Goal: Information Seeking & Learning: Check status

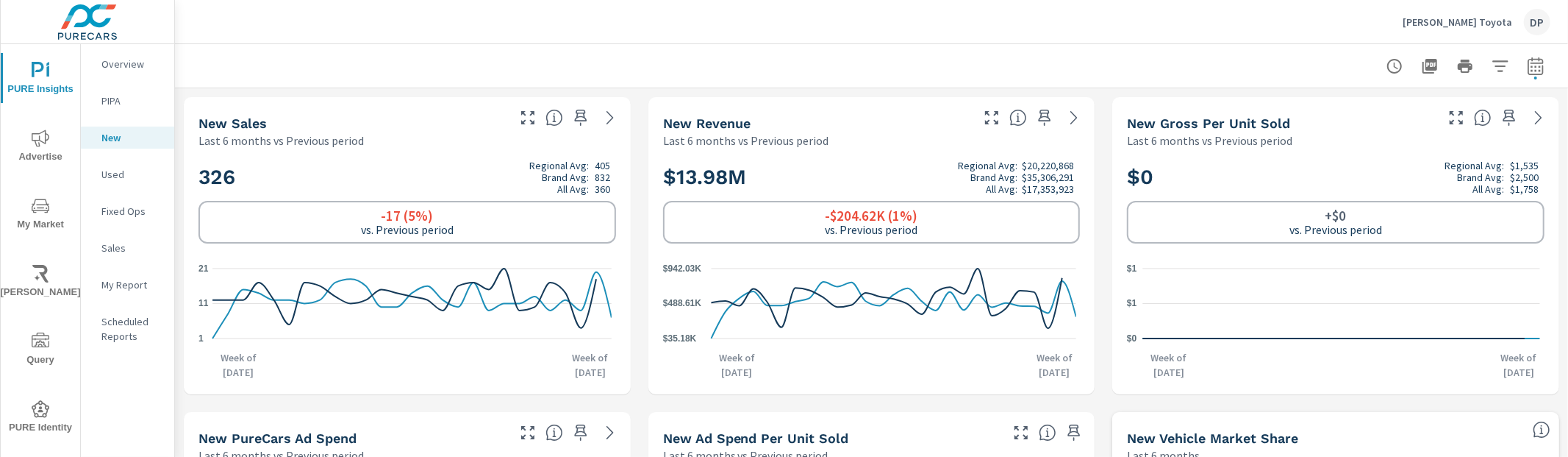
scroll to position [10, 0]
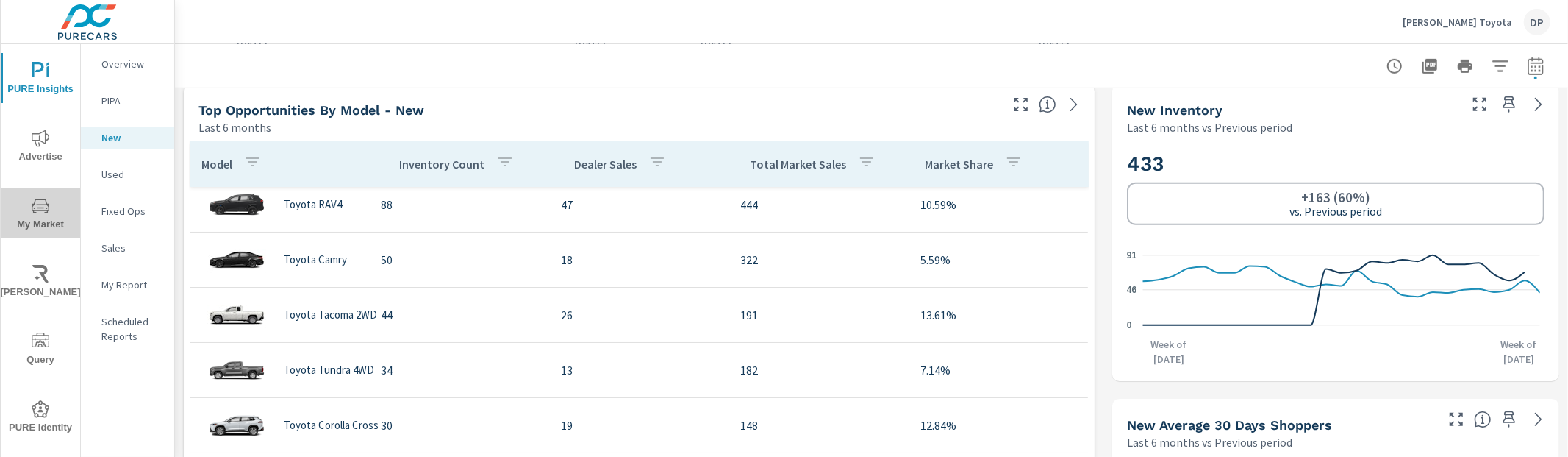
click at [46, 211] on icon "nav menu" at bounding box center [40, 205] width 18 height 18
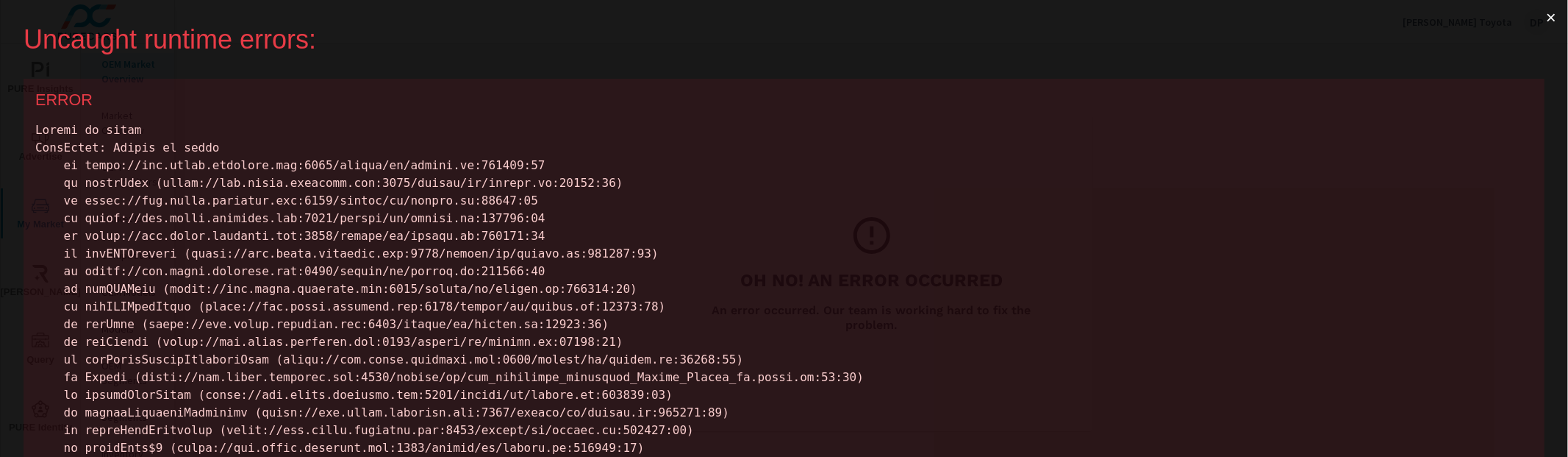
click at [1543, 14] on button "×" at bounding box center [1552, 17] width 34 height 35
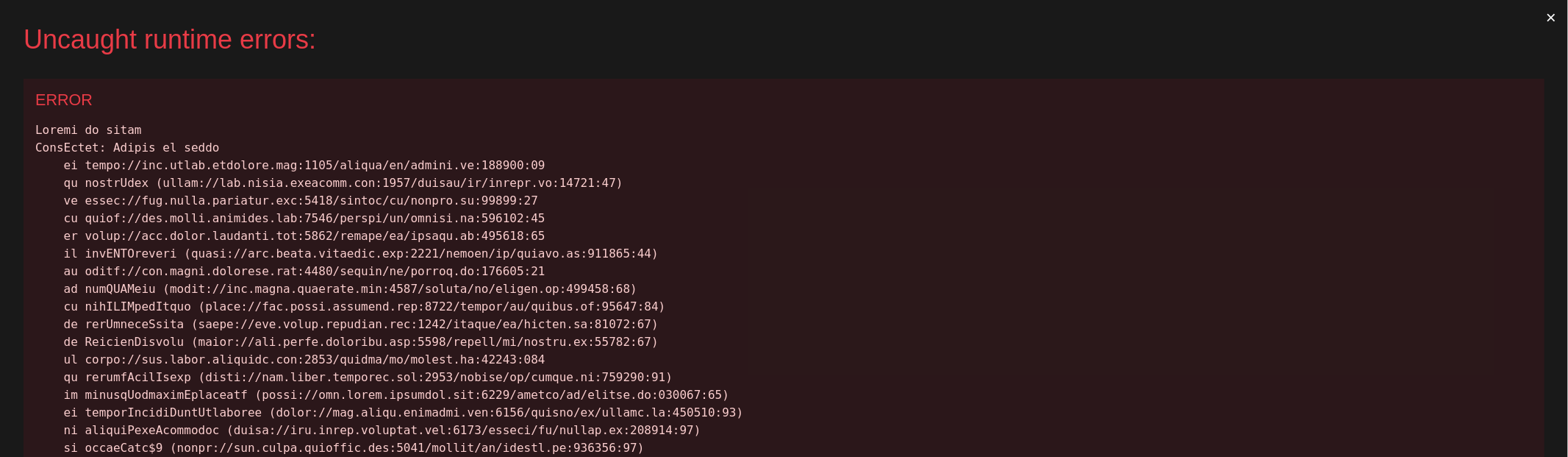
click at [1536, 15] on button "×" at bounding box center [1552, 17] width 34 height 35
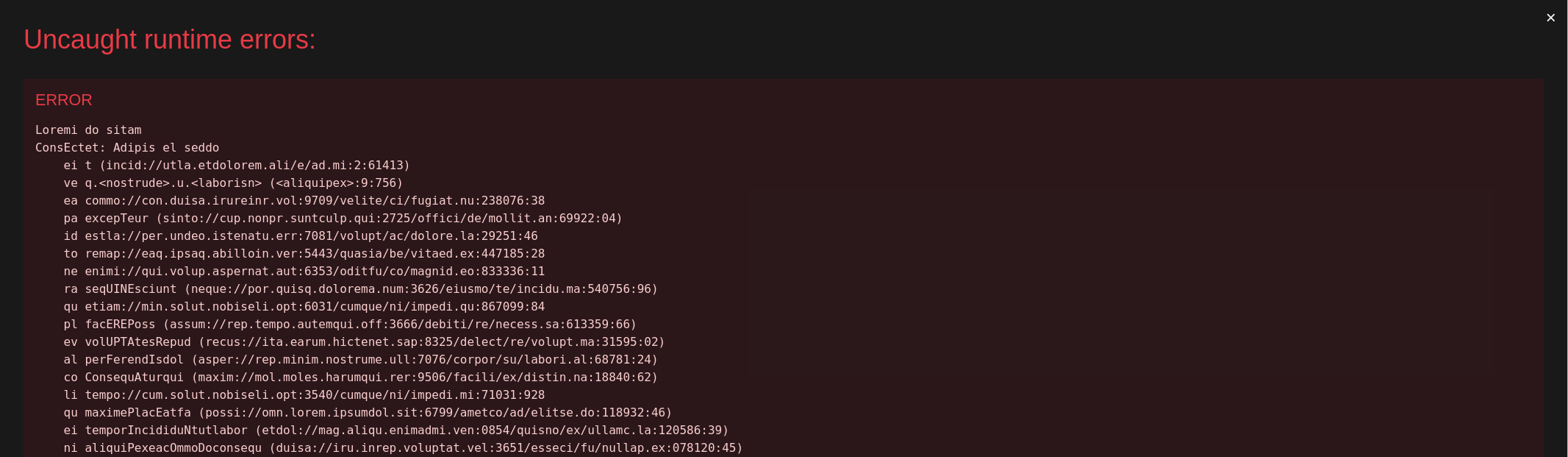
click at [1535, 20] on button "×" at bounding box center [1552, 17] width 34 height 35
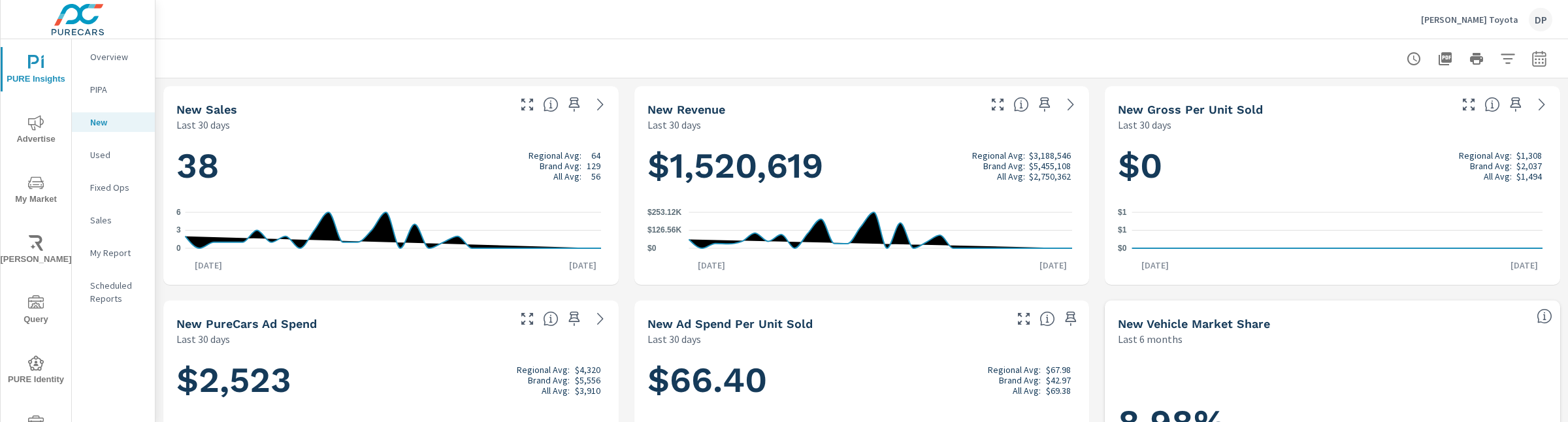
scroll to position [1, 0]
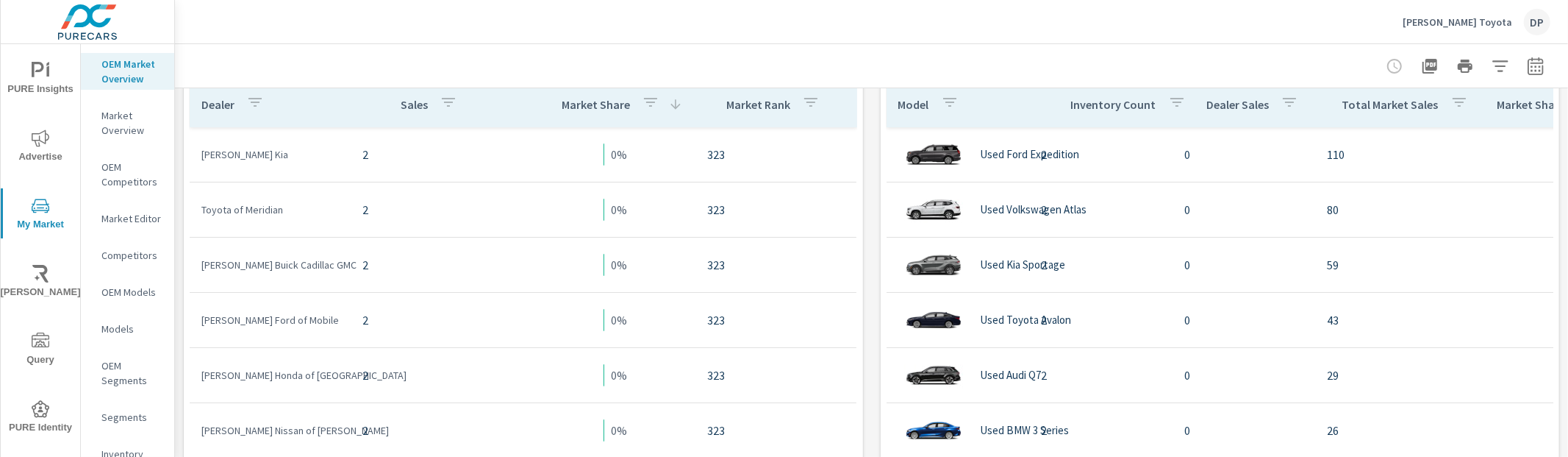
scroll to position [193, 0]
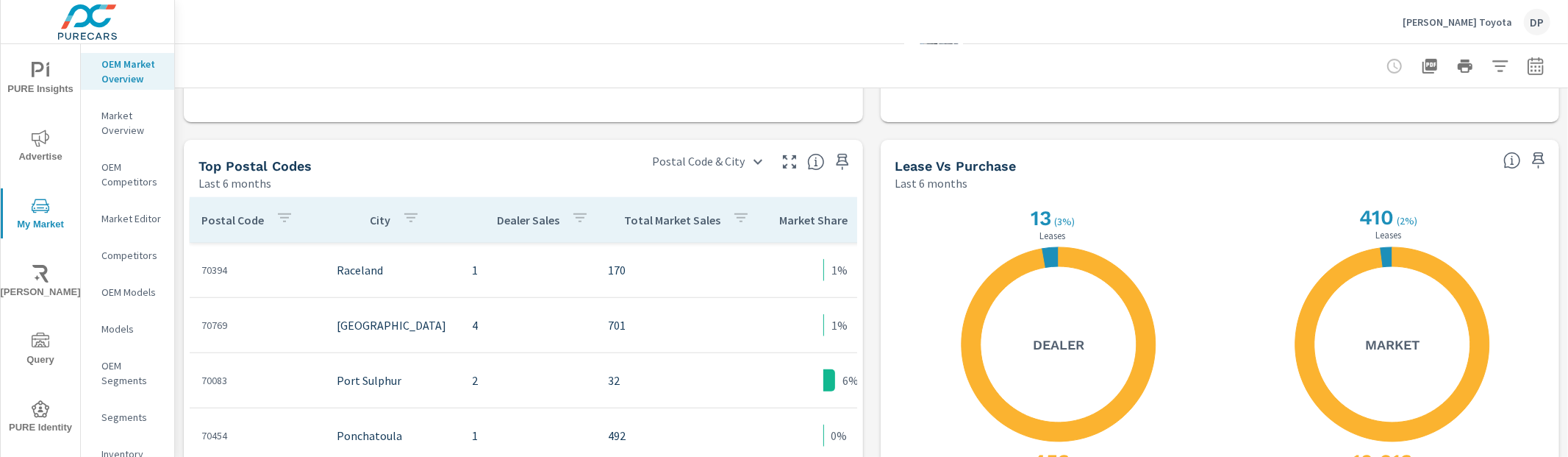
scroll to position [230, 0]
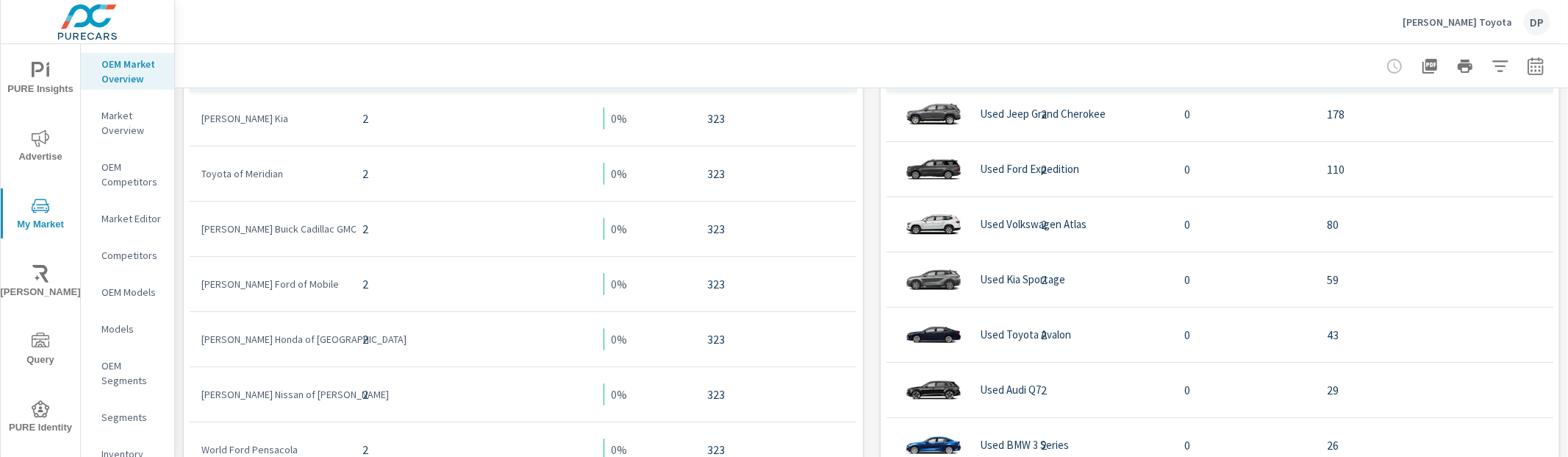
scroll to position [45, 0]
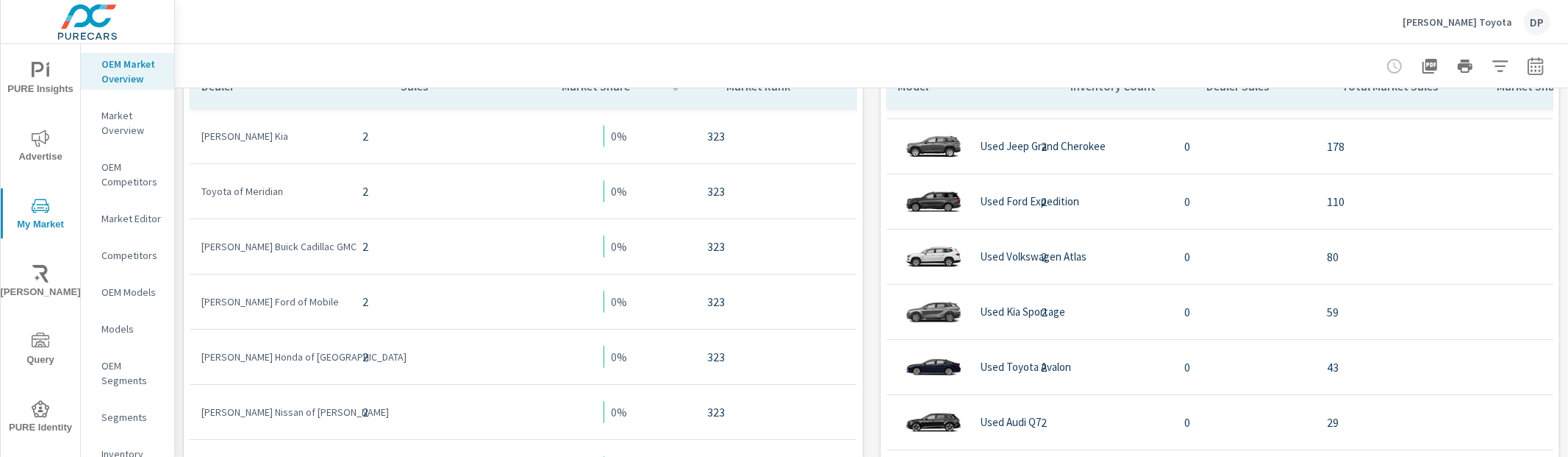
scroll to position [211, 0]
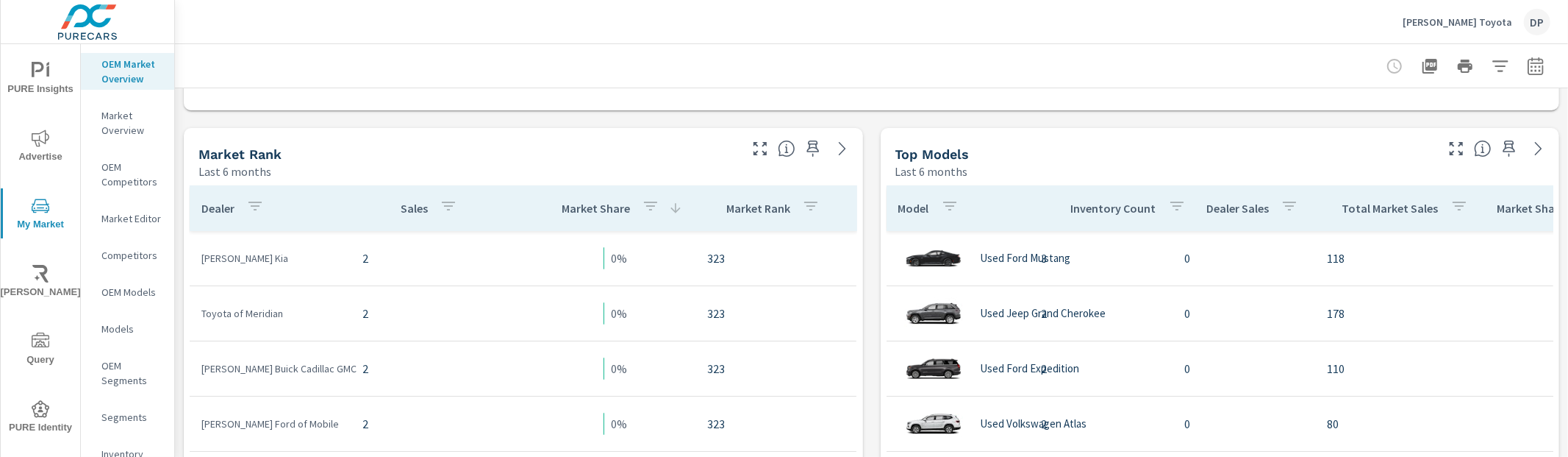
scroll to position [86, 0]
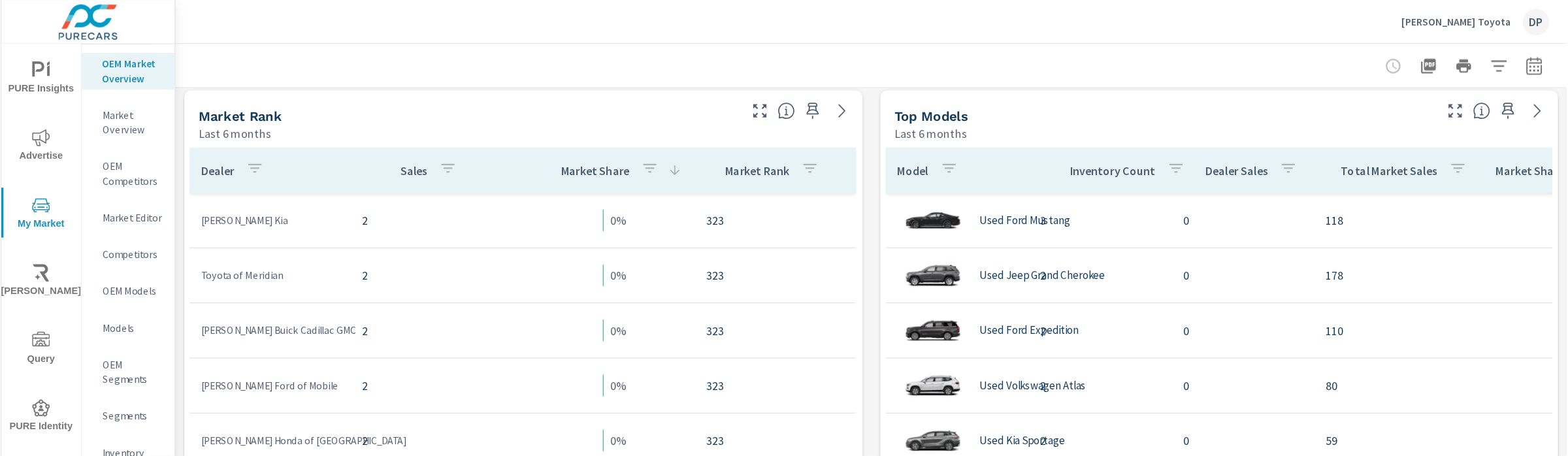
scroll to position [100, 0]
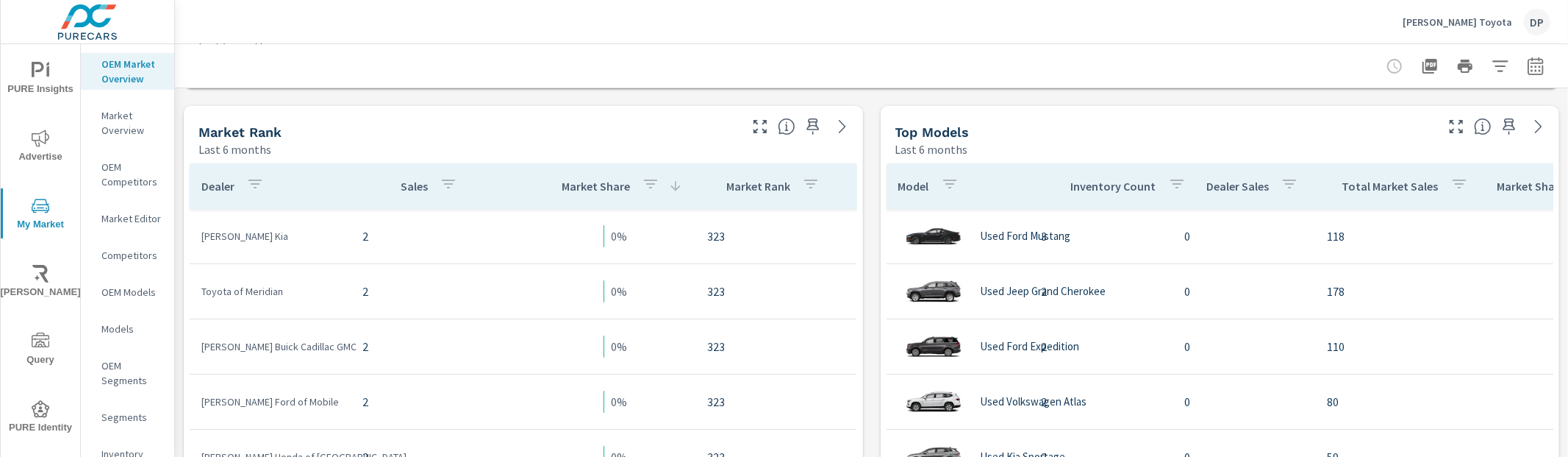
click at [995, 121] on div "Top Models Last 6 months" at bounding box center [1161, 131] width 558 height 52
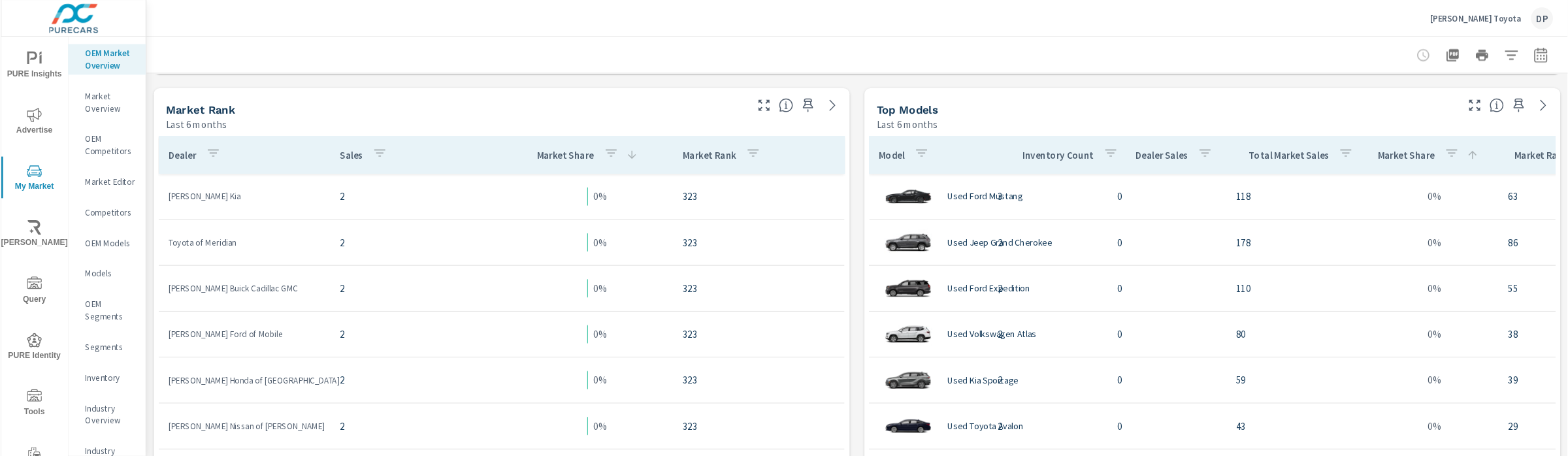
scroll to position [980, 0]
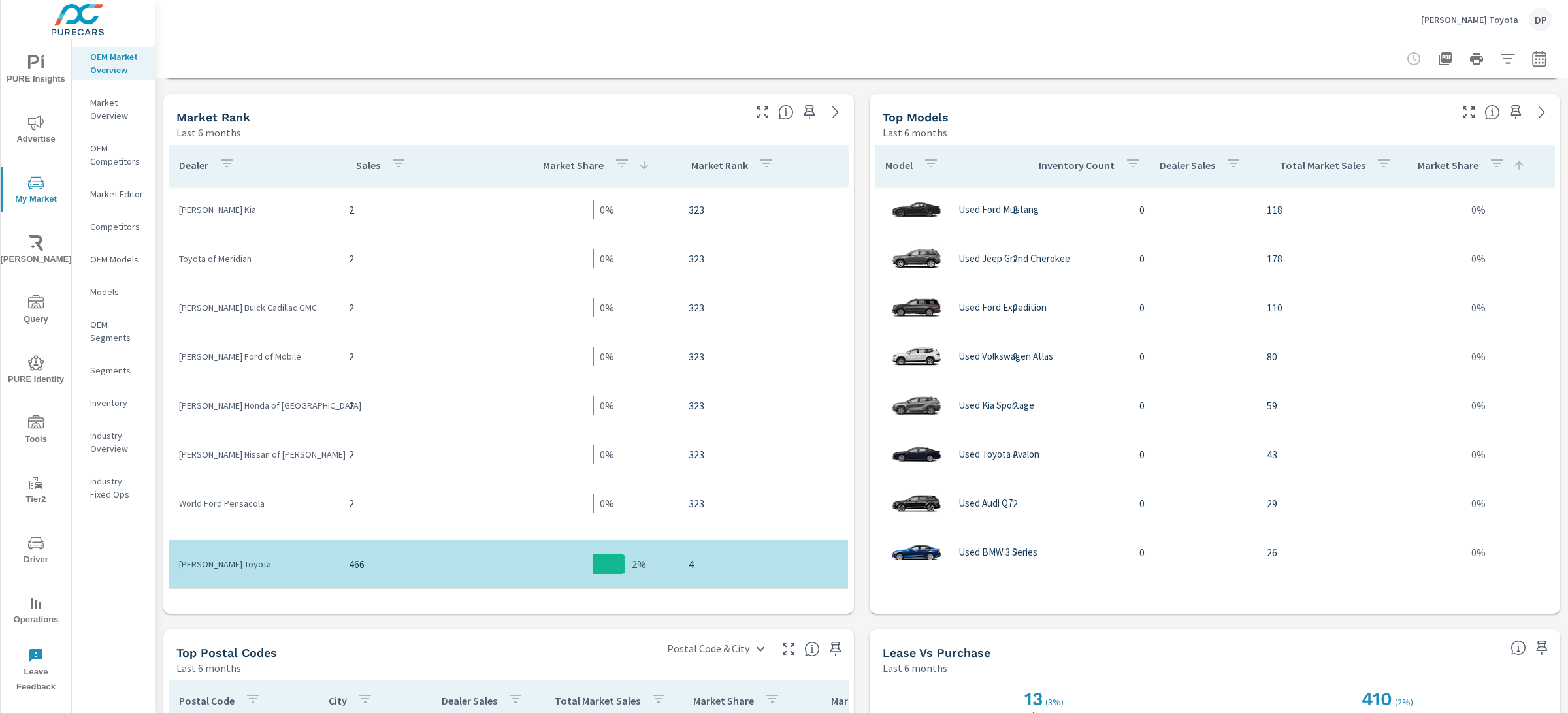
click at [1079, 127] on div "Last 6 months" at bounding box center [1165, 132] width 565 height 16
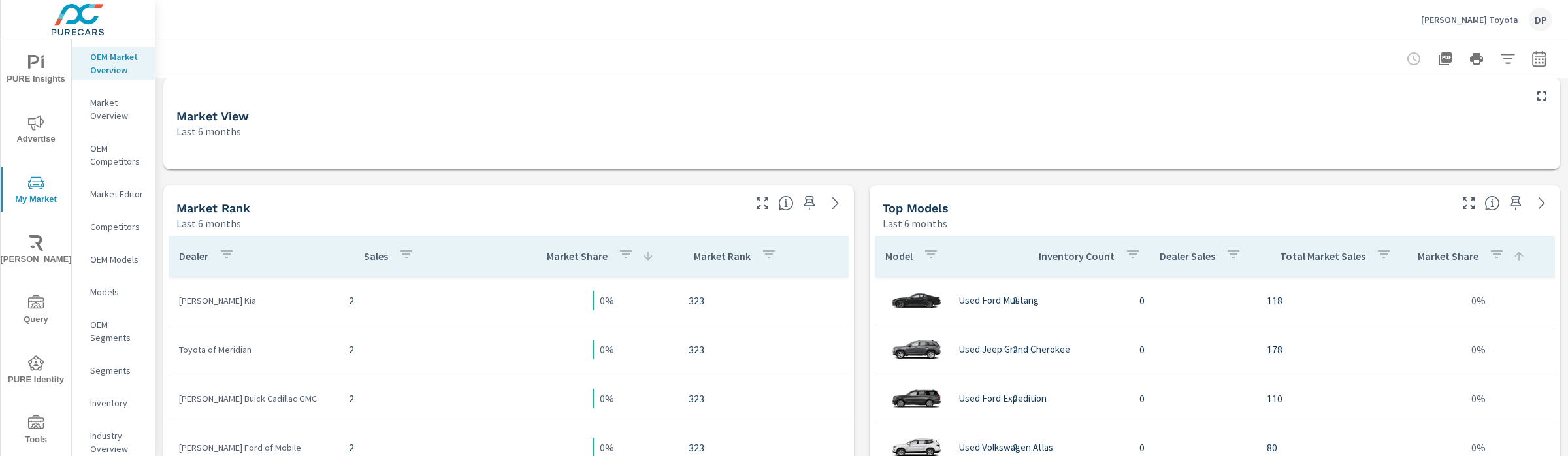
scroll to position [99, 0]
